Goal: Check status: Check status

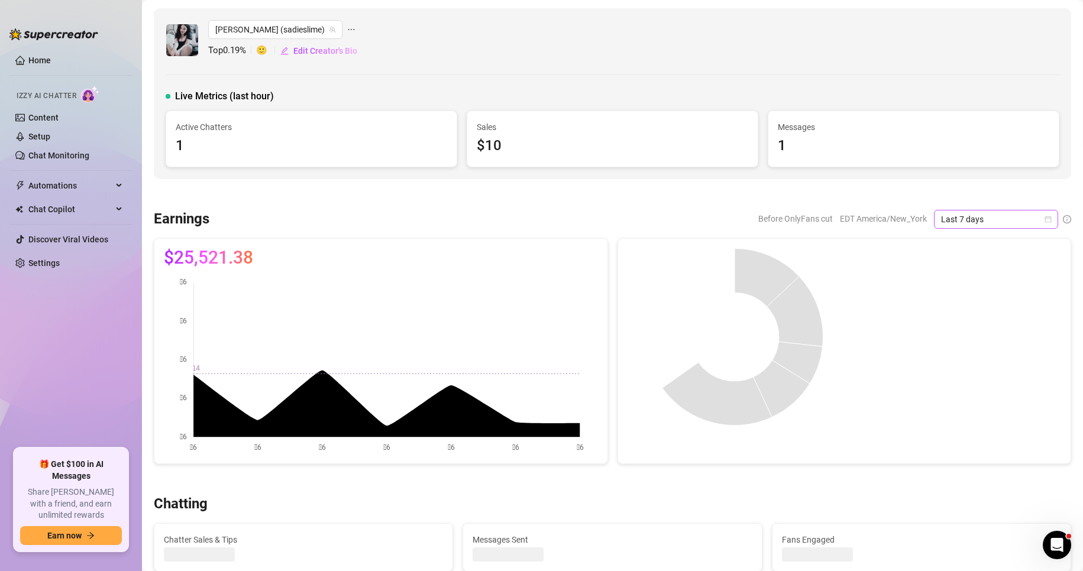
click at [1045, 217] on icon "calendar" at bounding box center [1048, 219] width 7 height 7
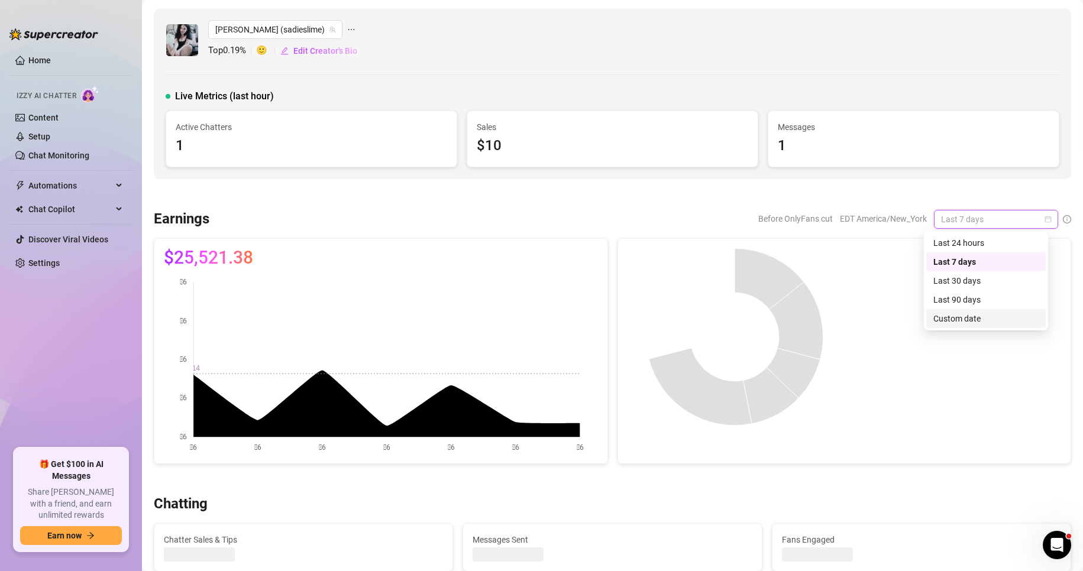
click at [960, 324] on div "Custom date" at bounding box center [986, 318] width 105 height 13
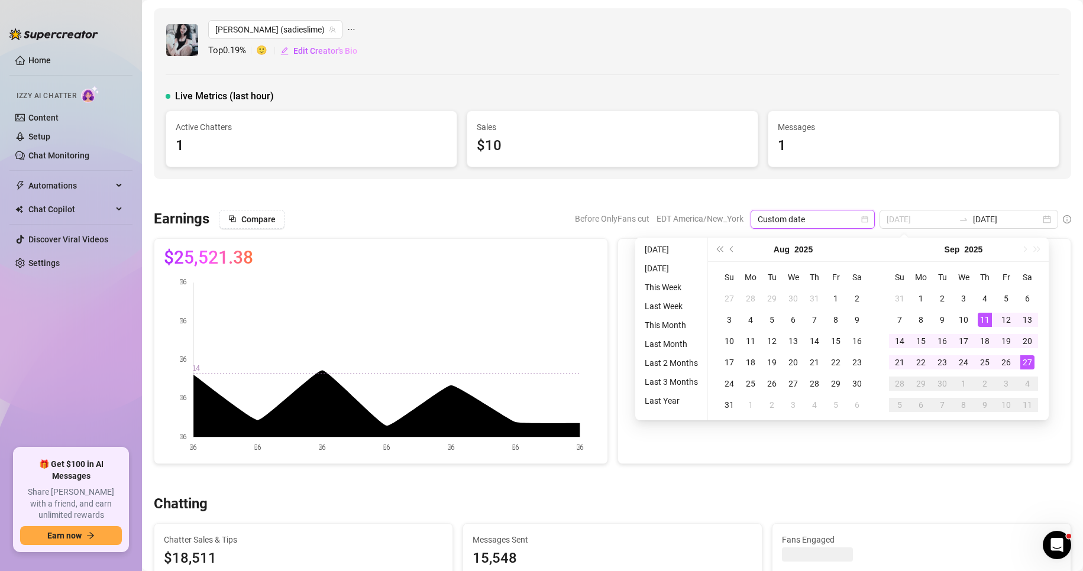
type input "[DATE]"
click at [1030, 364] on div "27" at bounding box center [1028, 363] width 14 height 14
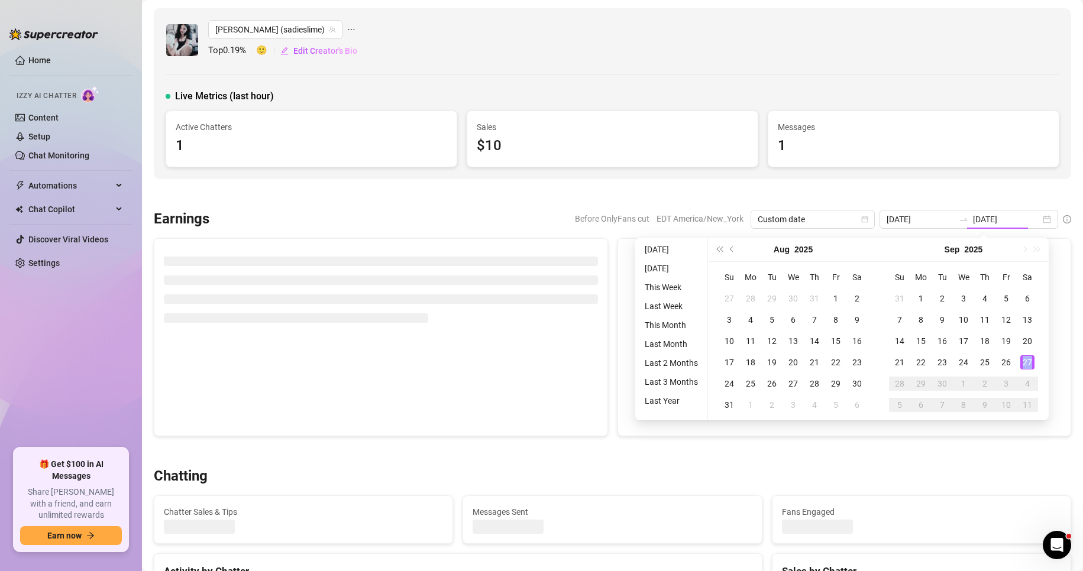
type input "[DATE]"
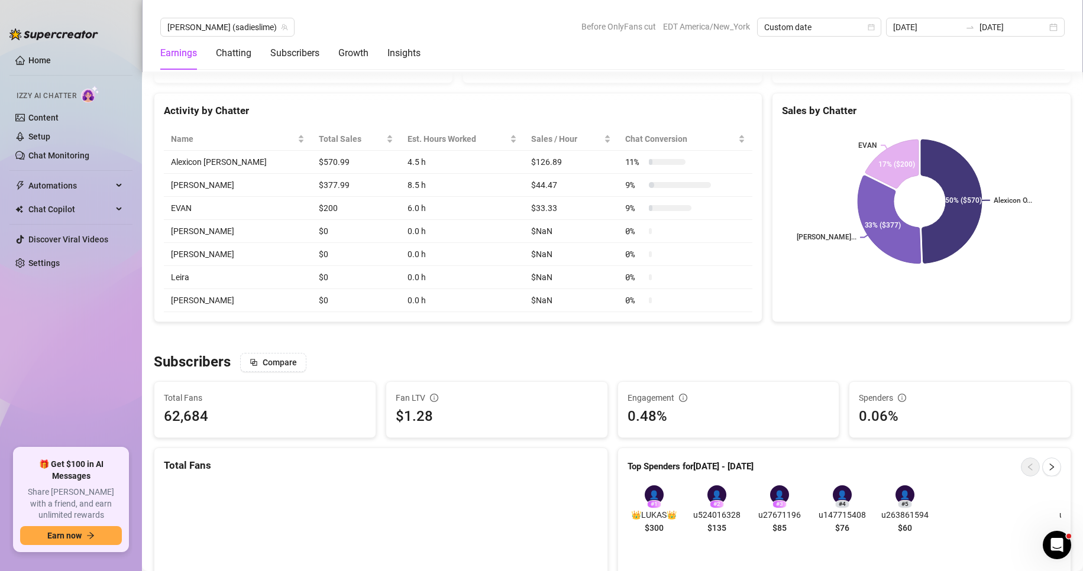
scroll to position [449, 0]
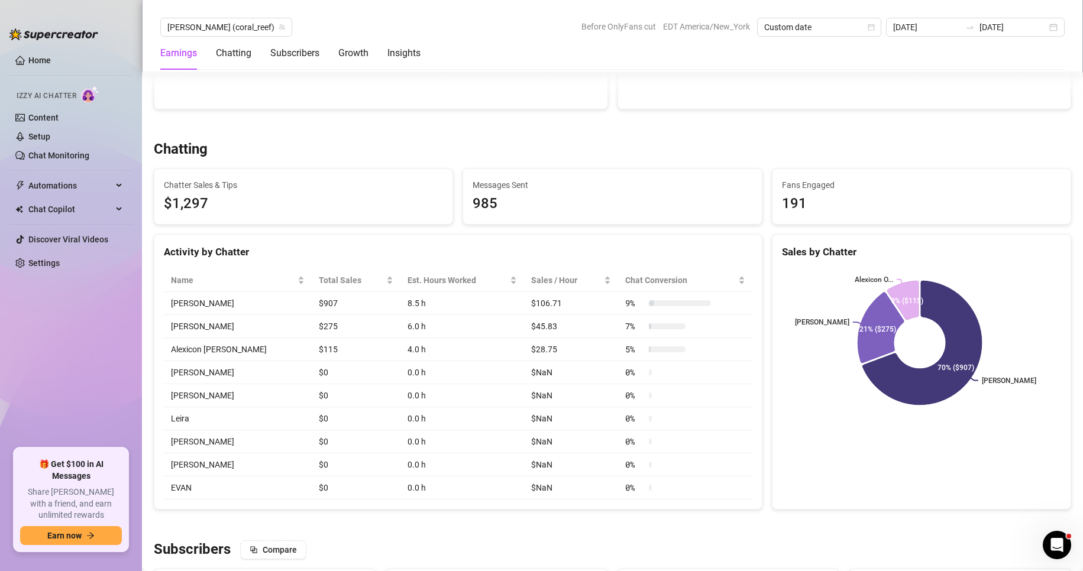
scroll to position [354, 0]
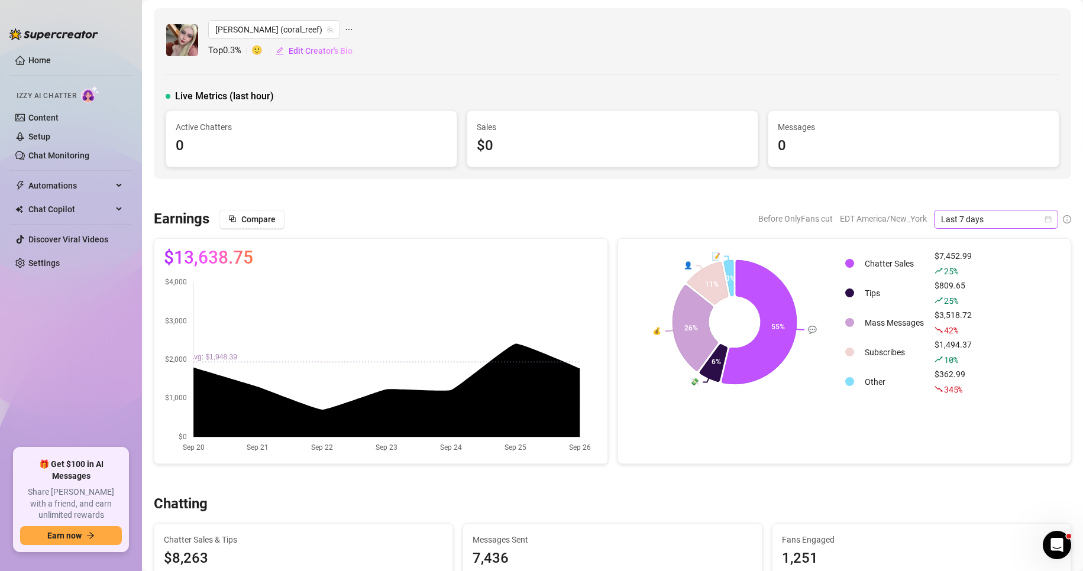
click at [1045, 217] on icon "calendar" at bounding box center [1048, 219] width 7 height 7
click at [965, 320] on div "Custom date" at bounding box center [986, 318] width 105 height 13
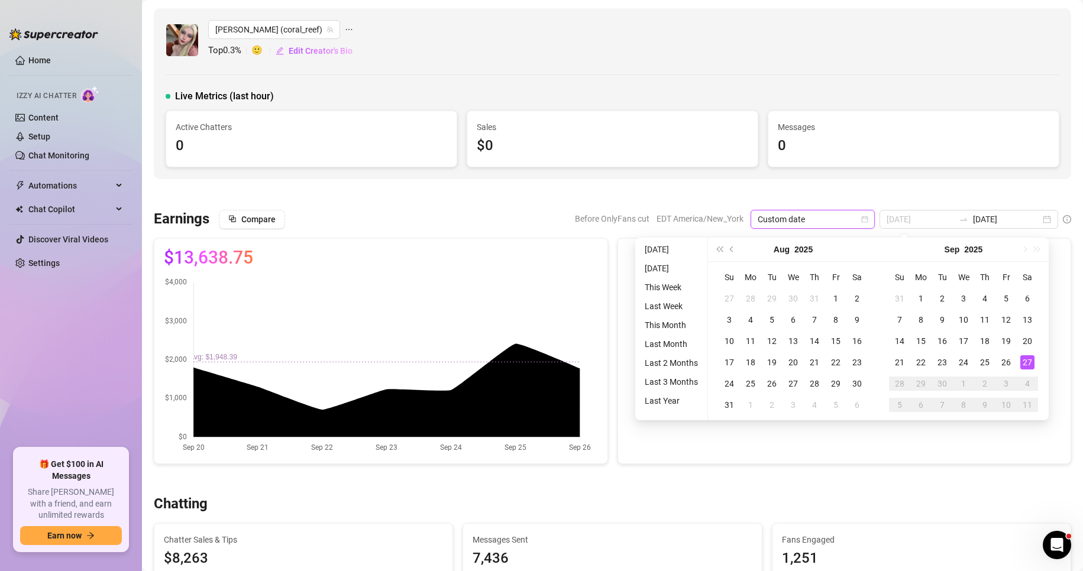
type input "[DATE]"
click at [1023, 364] on div "27" at bounding box center [1028, 363] width 14 height 14
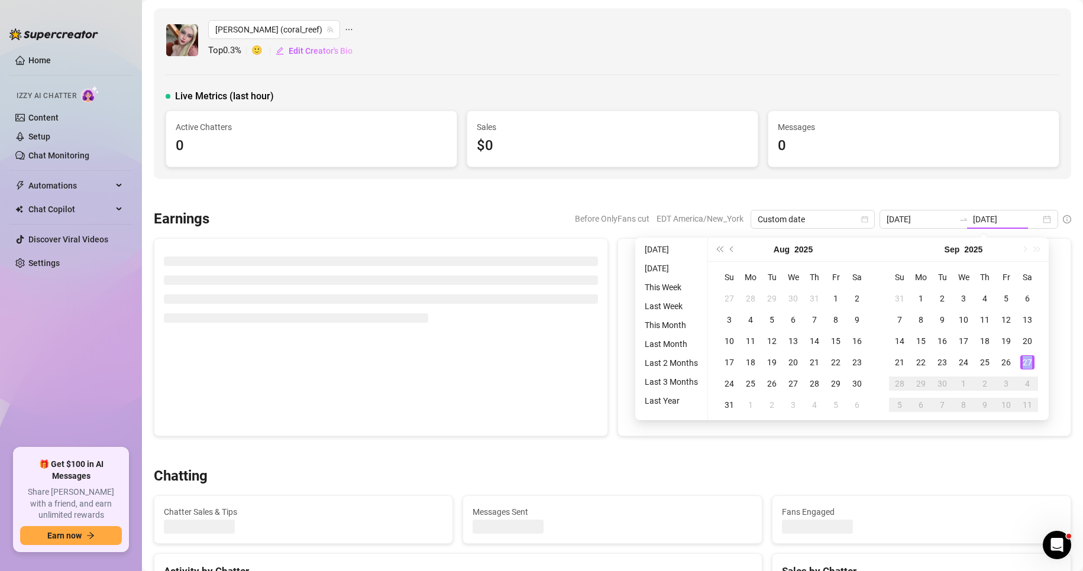
type input "[DATE]"
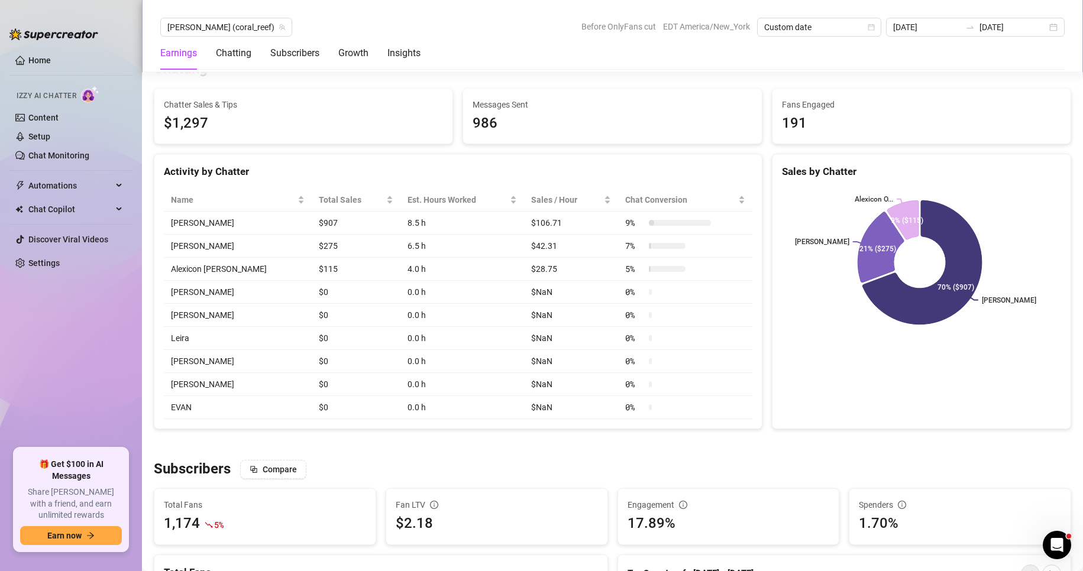
scroll to position [435, 0]
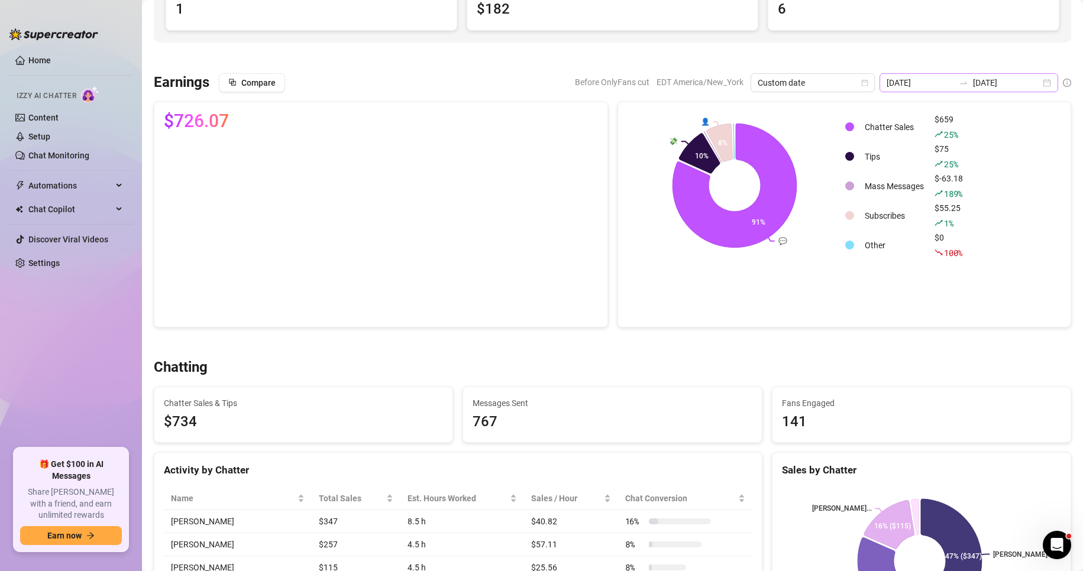
scroll to position [137, 0]
click at [1039, 80] on div "[DATE] [DATE]" at bounding box center [969, 82] width 179 height 19
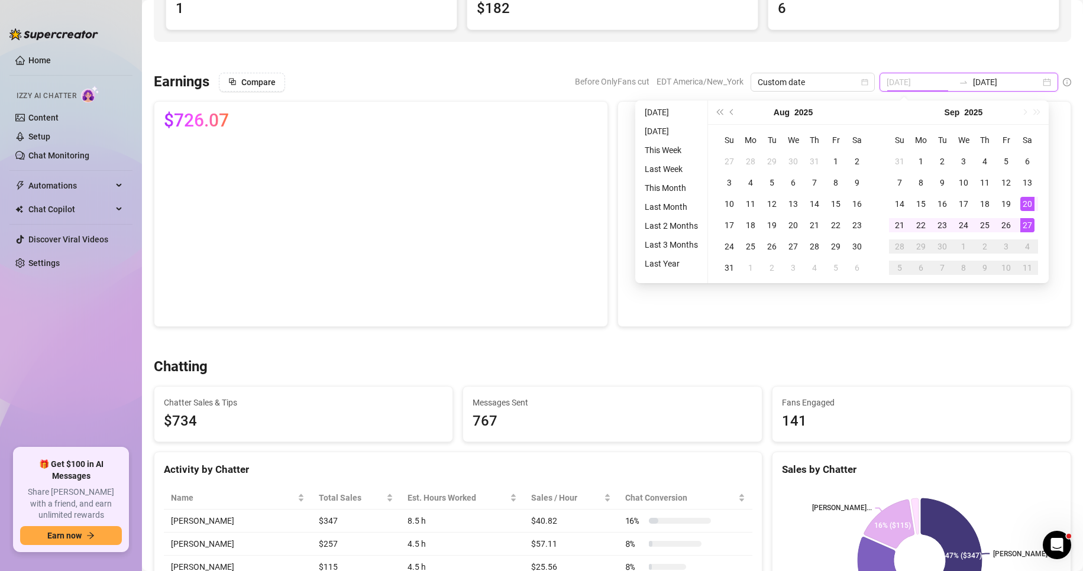
type input "[DATE]"
click at [1032, 221] on div "27" at bounding box center [1028, 225] width 14 height 14
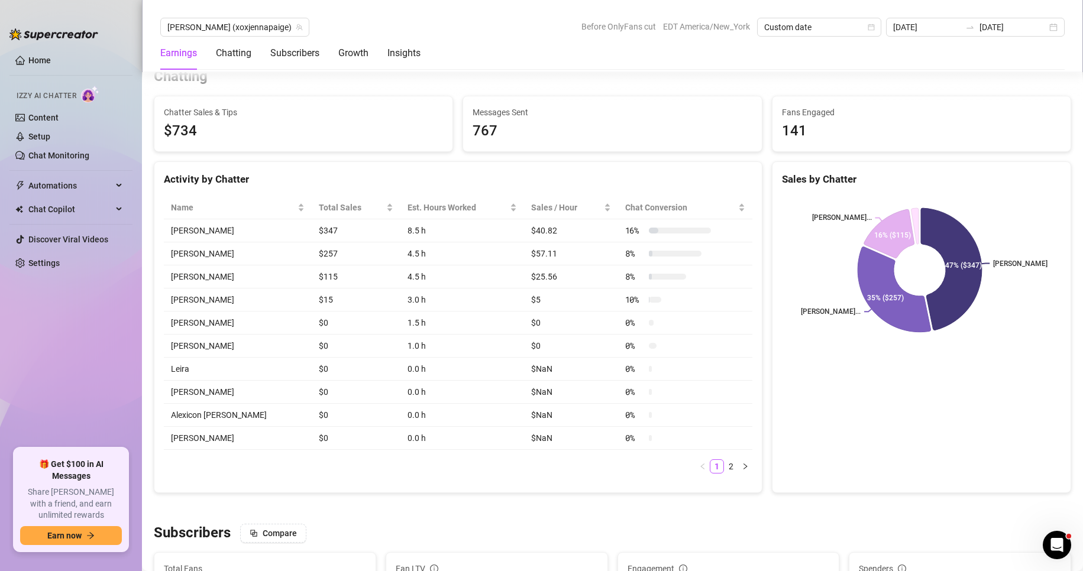
scroll to position [427, 0]
